Goal: Obtain resource: Obtain resource

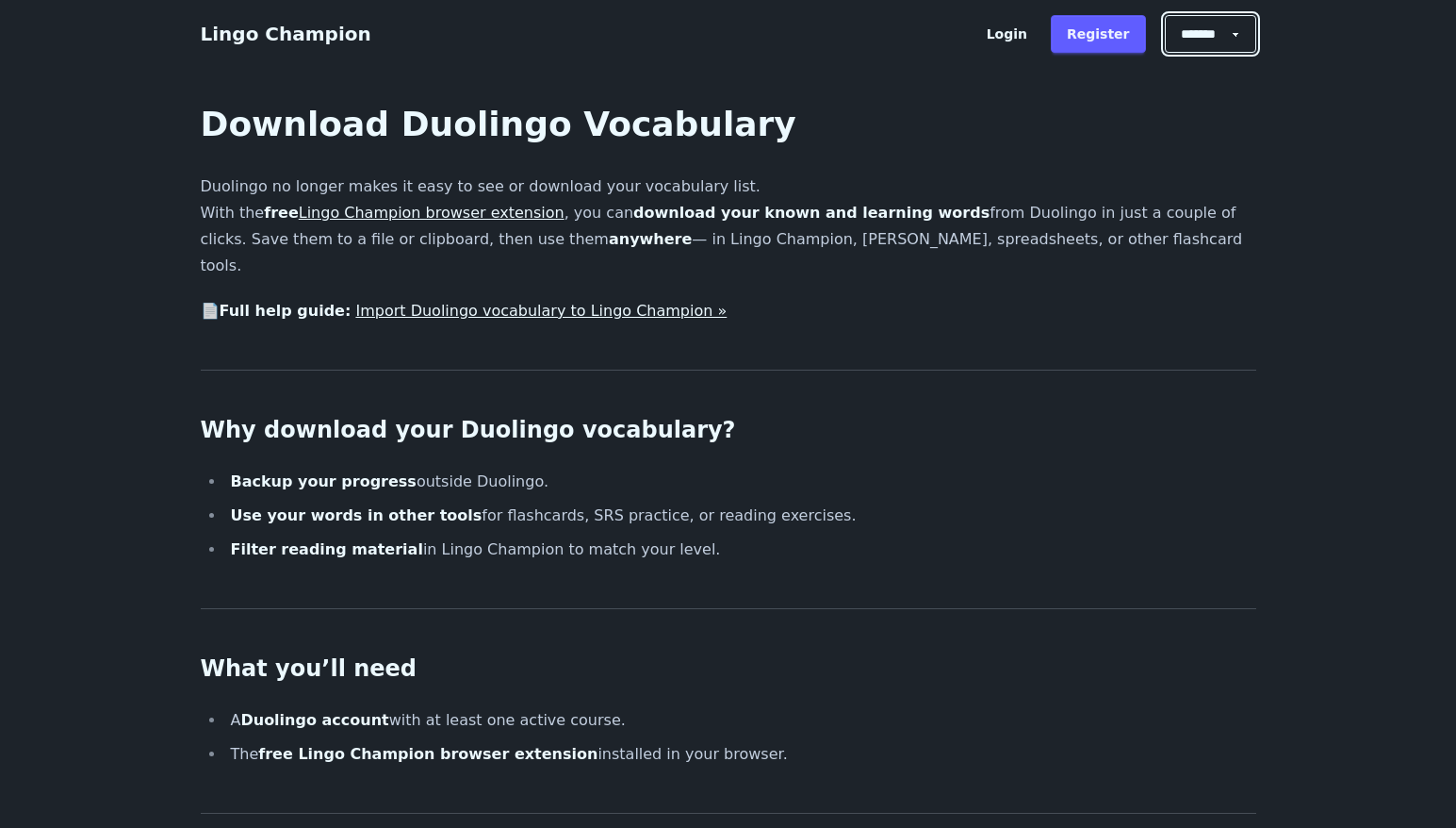
click at [1223, 28] on select "******* ******* *******" at bounding box center [1211, 33] width 92 height 38
select select "**"
click at [1171, 15] on select "******* ******* *******" at bounding box center [1211, 33] width 92 height 38
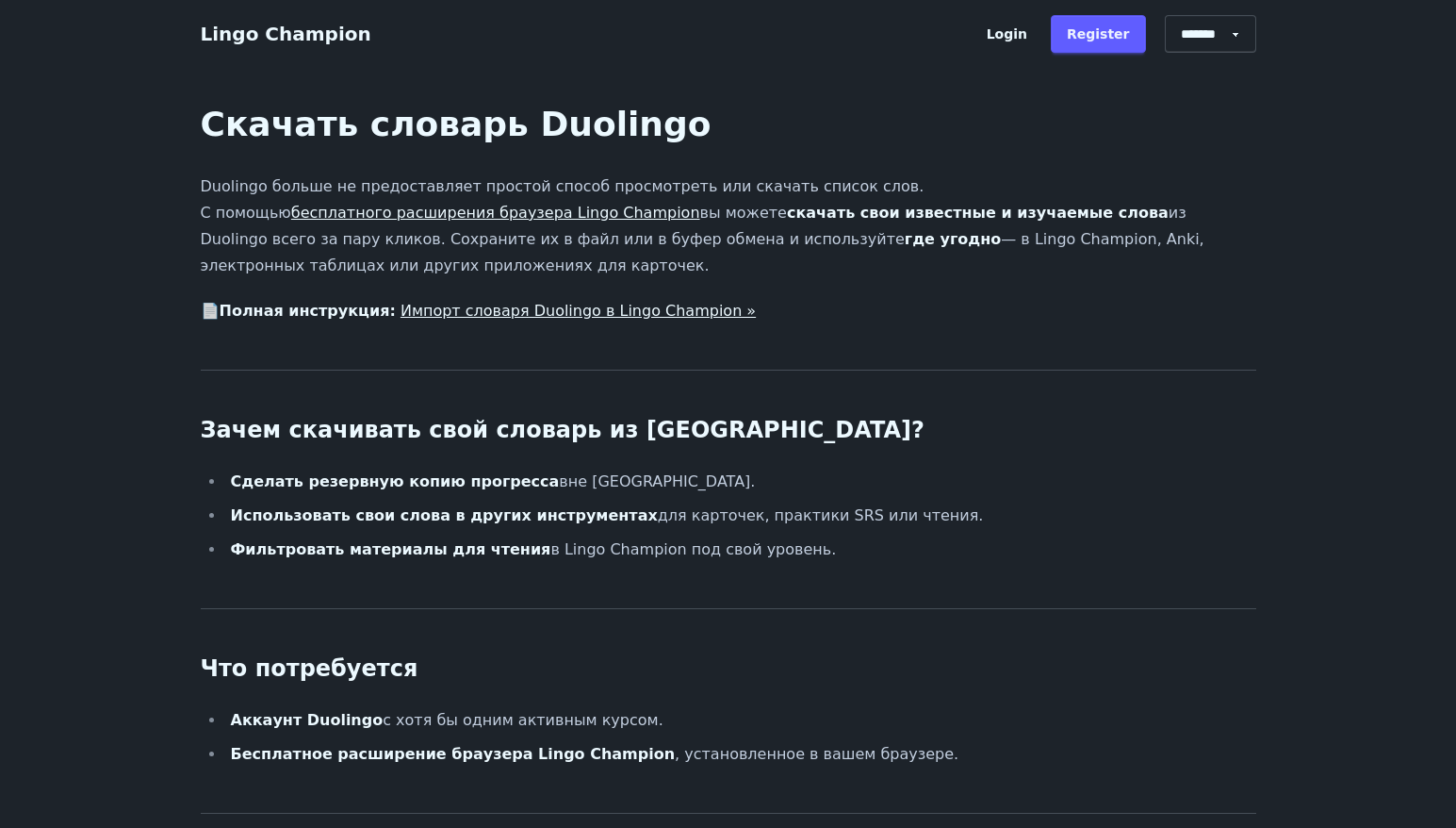
click at [506, 316] on link "Импорт словаря Duolingo в Lingo Champion »" at bounding box center [578, 310] width 355 height 18
